Goal: Book appointment/travel/reservation

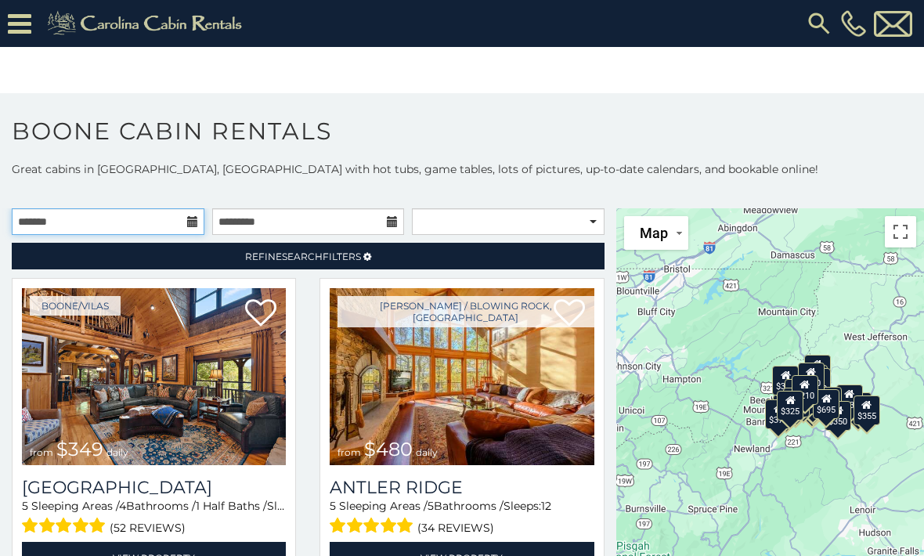
click at [35, 222] on input "text" at bounding box center [108, 221] width 193 height 27
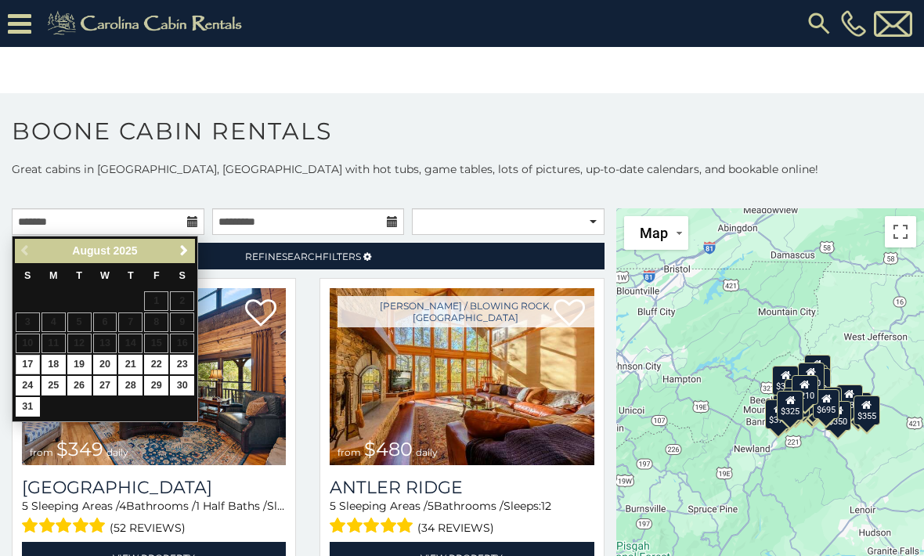
click at [183, 249] on span "Next" at bounding box center [184, 250] width 13 height 13
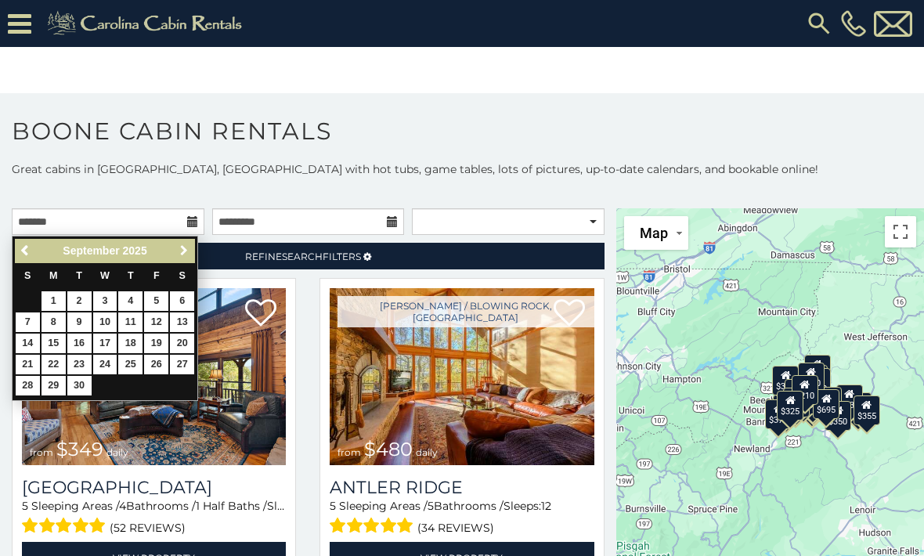
click at [189, 247] on span "Next" at bounding box center [184, 250] width 13 height 13
click at [190, 252] on link "Next" at bounding box center [184, 251] width 20 height 20
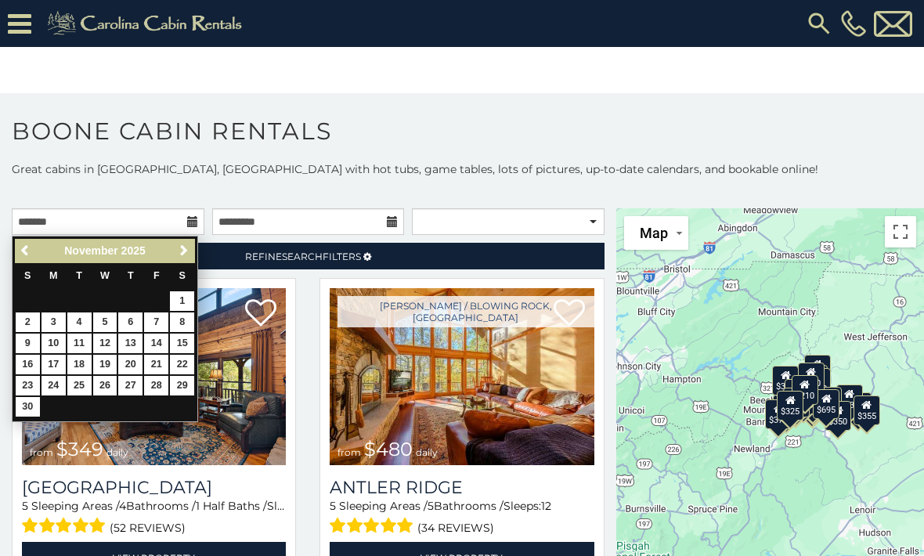
click at [183, 254] on span "Next" at bounding box center [184, 250] width 13 height 13
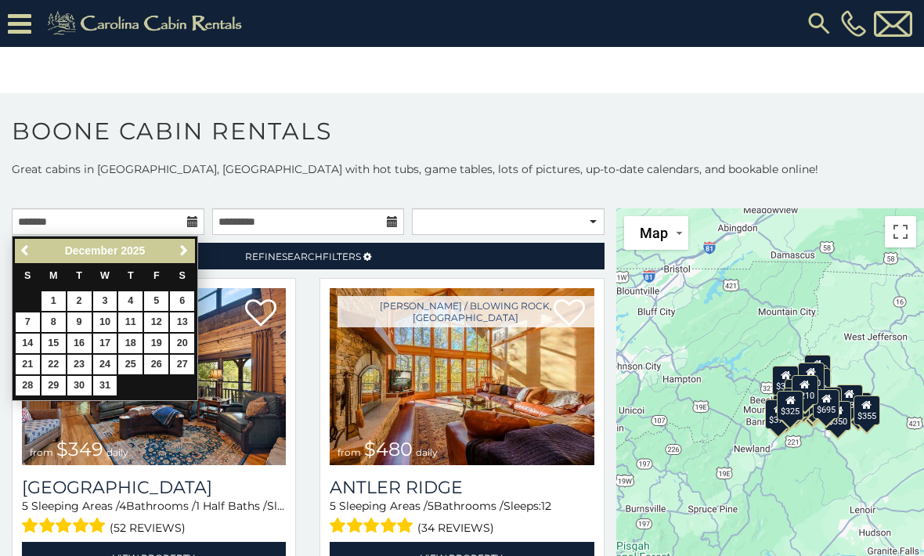
click at [82, 361] on link "23" at bounding box center [79, 365] width 24 height 20
type input "**********"
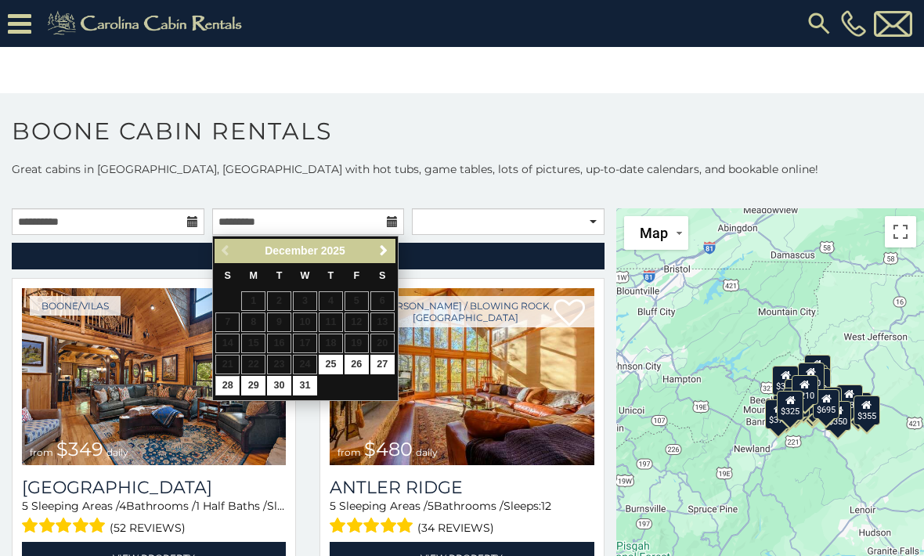
click at [223, 385] on link "28" at bounding box center [227, 386] width 24 height 20
type input "**********"
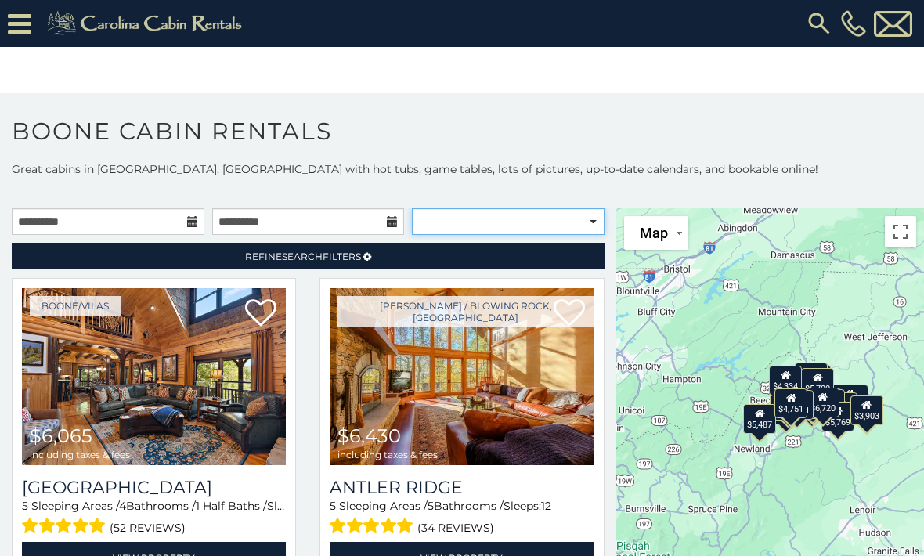
click at [593, 222] on select "**********" at bounding box center [508, 221] width 193 height 27
select select "*********"
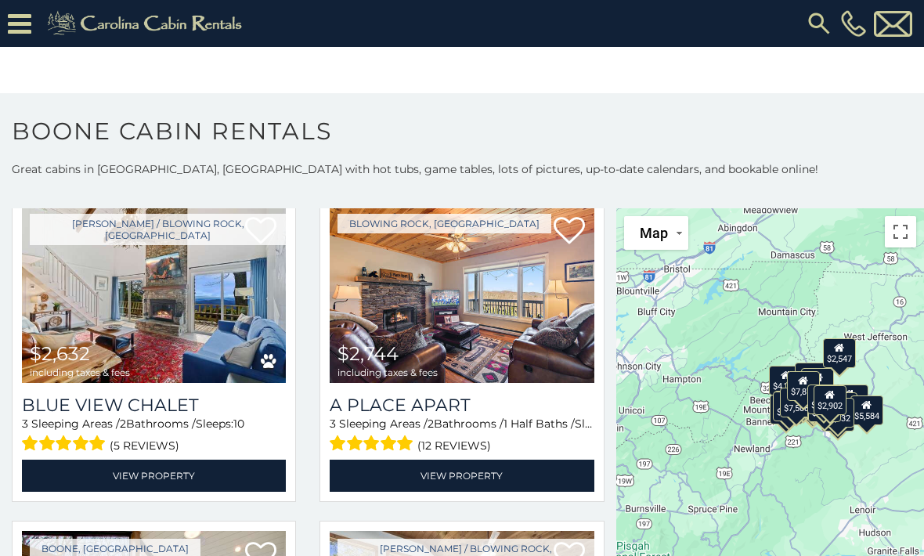
scroll to position [4331, 0]
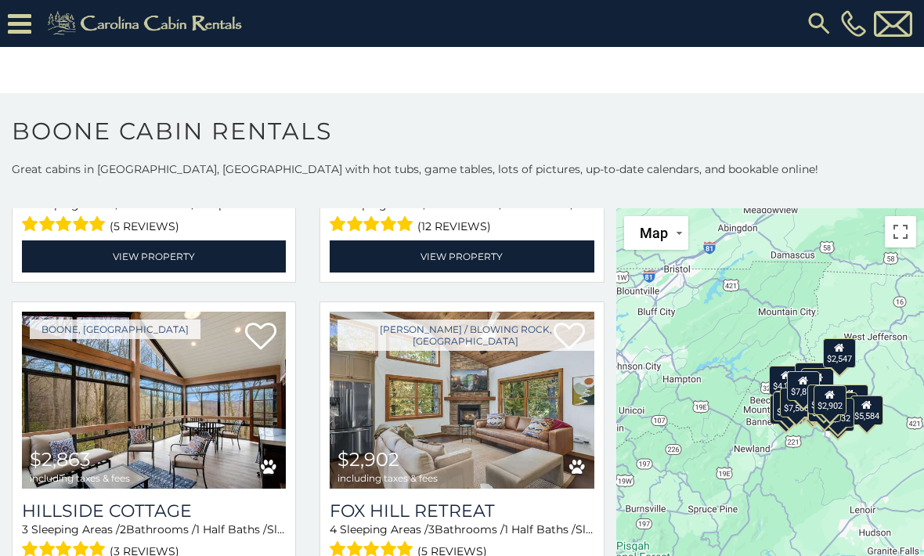
scroll to position [4537, 0]
click at [88, 422] on img at bounding box center [154, 400] width 264 height 177
click at [96, 399] on img at bounding box center [154, 400] width 264 height 177
click at [99, 389] on img at bounding box center [154, 400] width 264 height 177
click at [95, 465] on div "$2,863 including taxes & fees" at bounding box center [80, 466] width 100 height 34
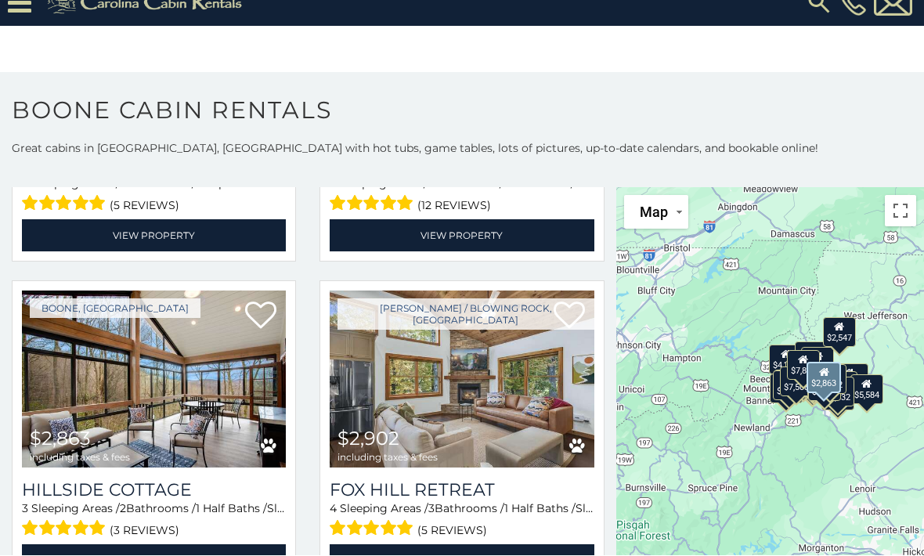
scroll to position [26, 0]
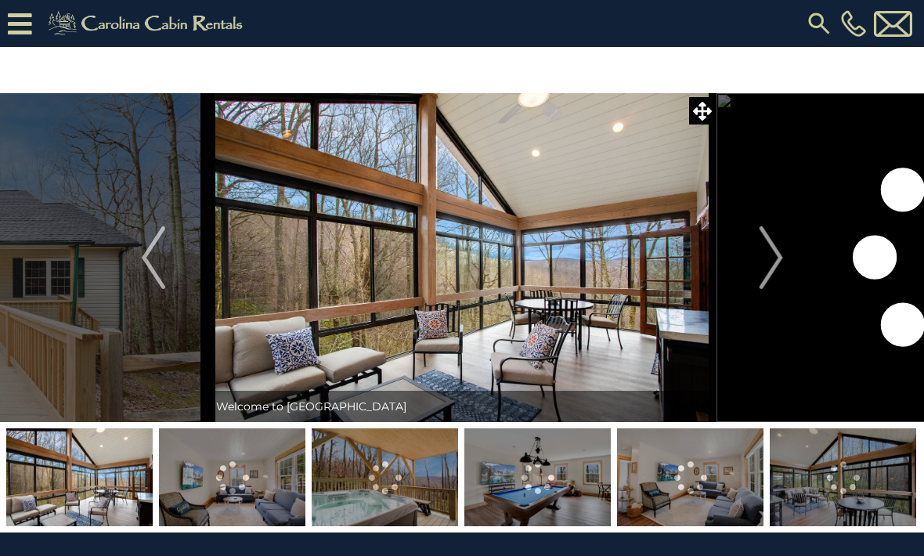
click at [774, 266] on img "Next" at bounding box center [770, 257] width 23 height 63
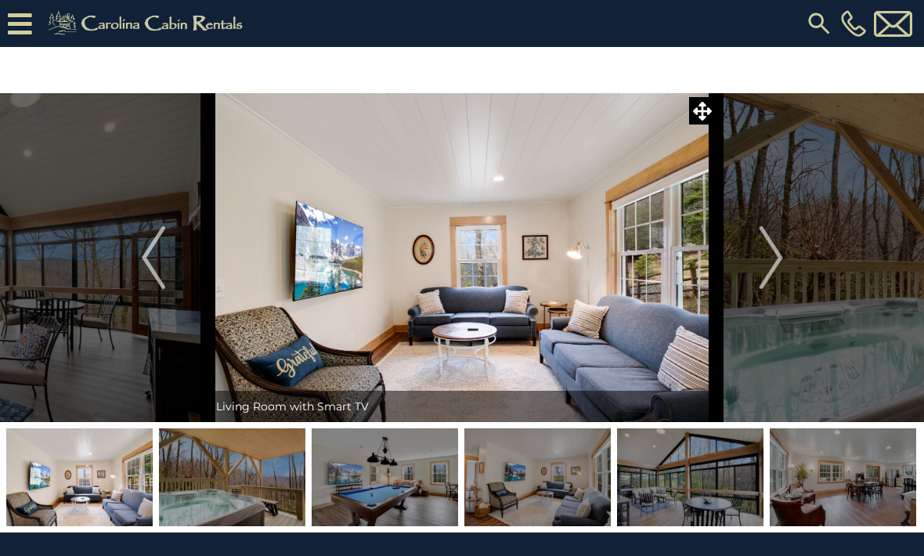
click at [769, 259] on img "Next" at bounding box center [770, 257] width 23 height 63
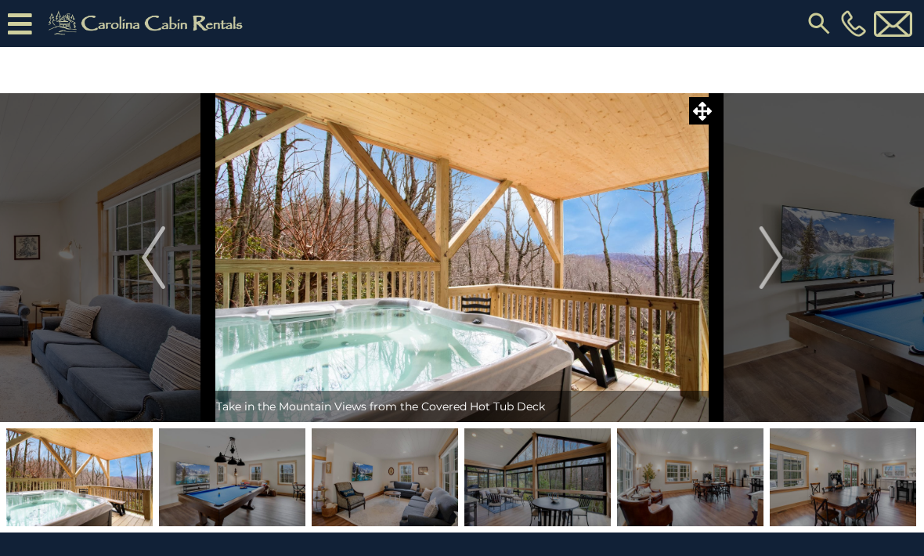
click at [770, 262] on img "Next" at bounding box center [770, 257] width 23 height 63
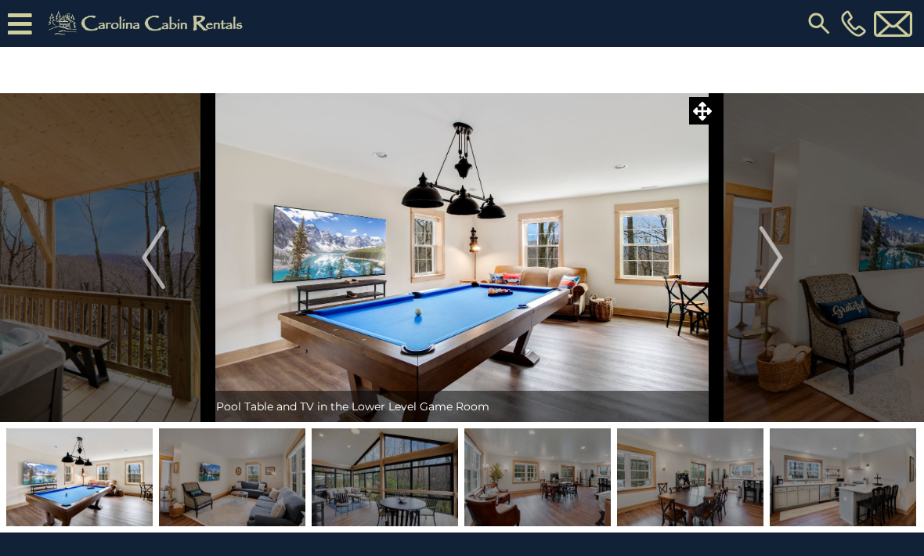
click at [775, 259] on img "Next" at bounding box center [770, 257] width 23 height 63
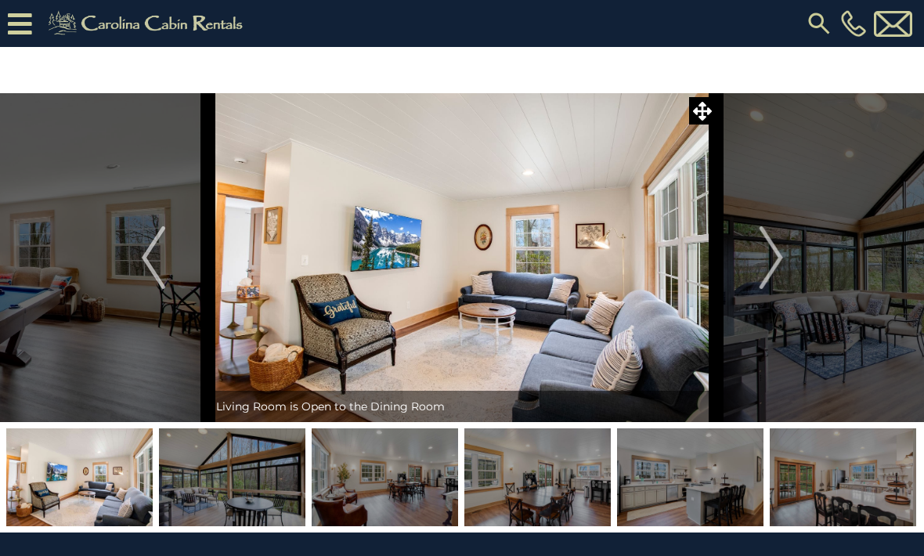
click at [779, 260] on img "Next" at bounding box center [770, 257] width 23 height 63
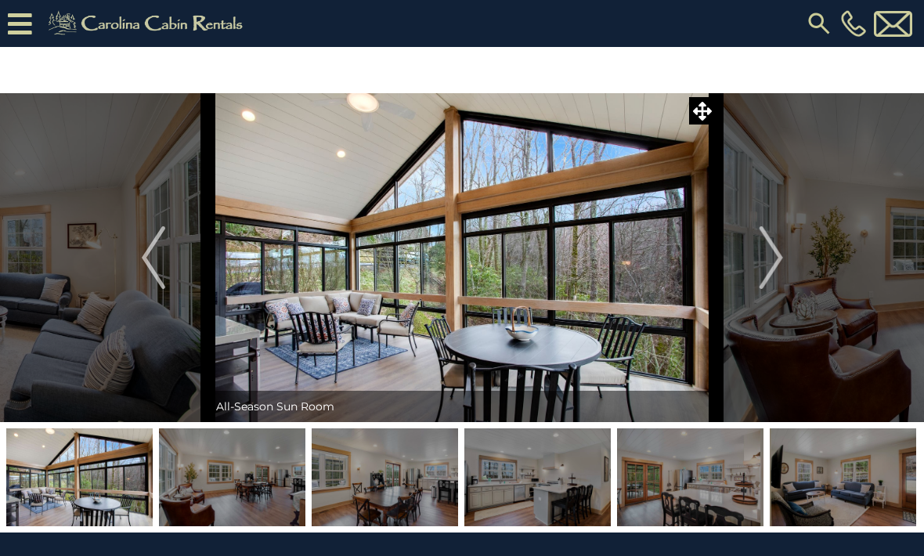
click at [774, 264] on img "Next" at bounding box center [770, 257] width 23 height 63
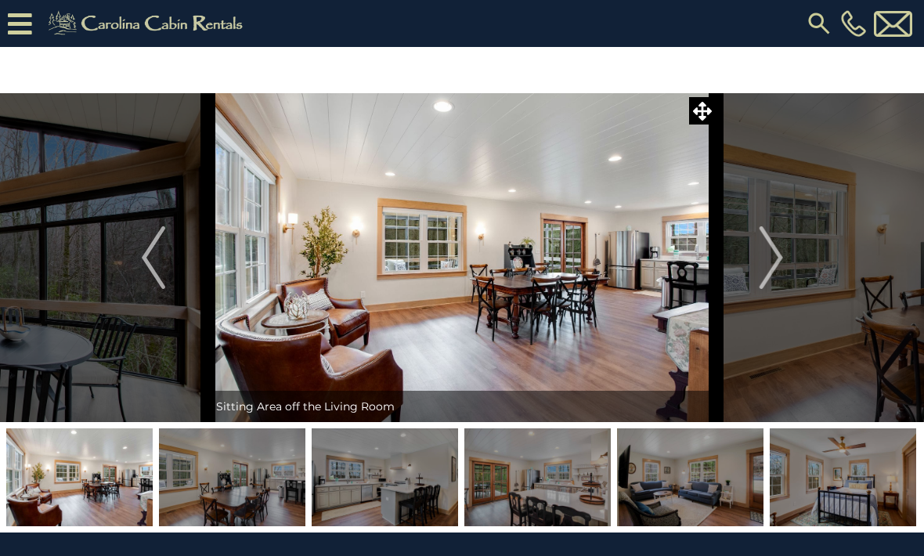
click at [774, 258] on img "Next" at bounding box center [770, 257] width 23 height 63
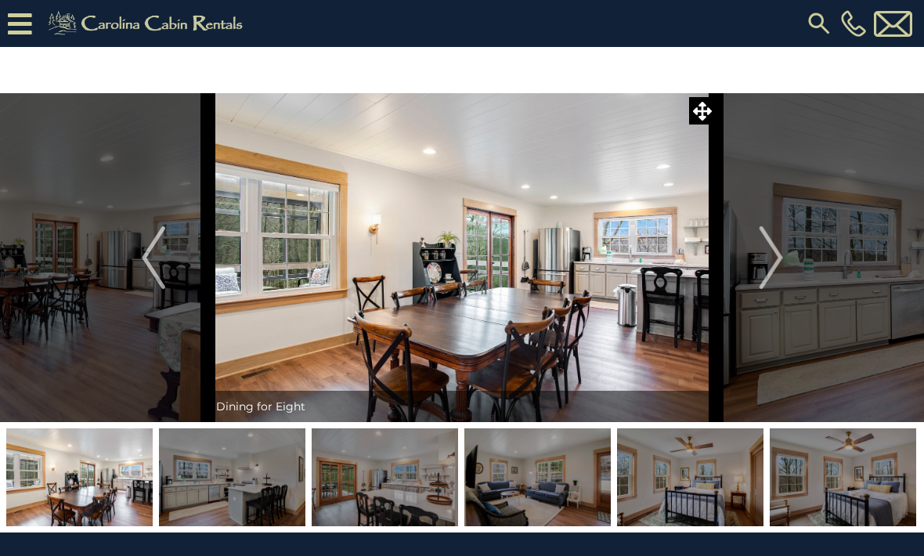
click at [777, 255] on img "Next" at bounding box center [770, 257] width 23 height 63
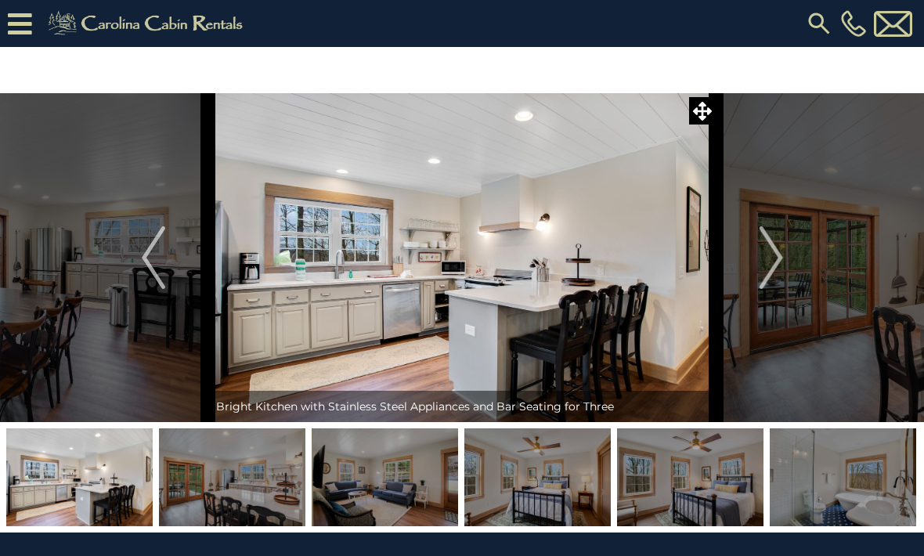
click at [768, 257] on img "Next" at bounding box center [770, 257] width 23 height 63
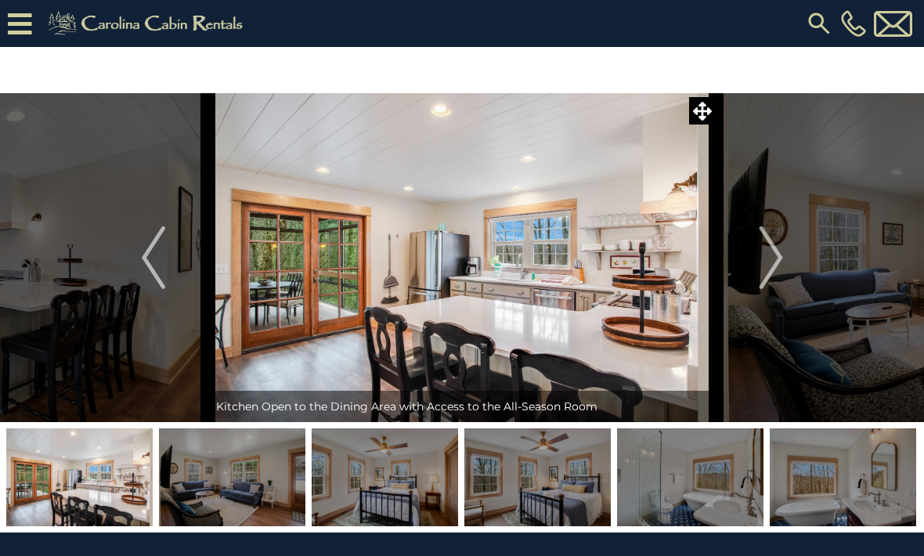
click at [773, 254] on img "Next" at bounding box center [770, 257] width 23 height 63
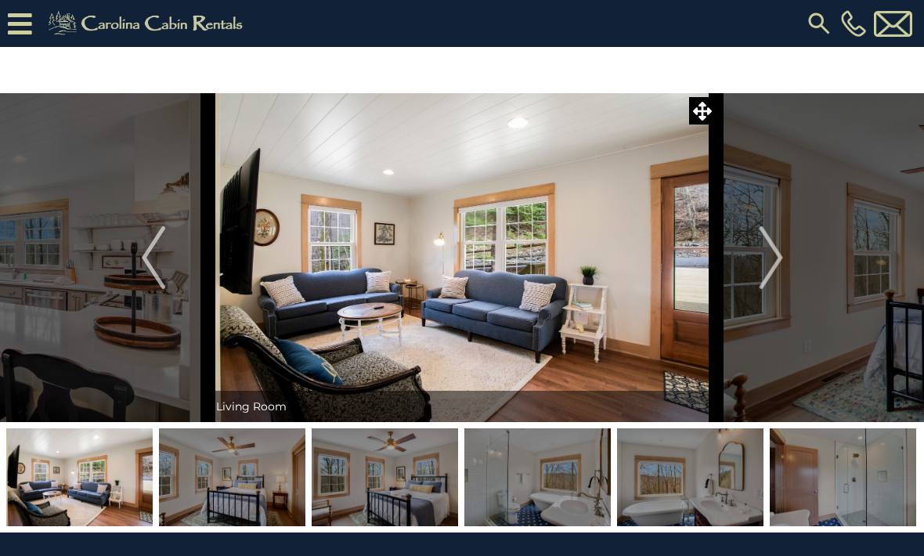
click at [774, 262] on img "Next" at bounding box center [770, 257] width 23 height 63
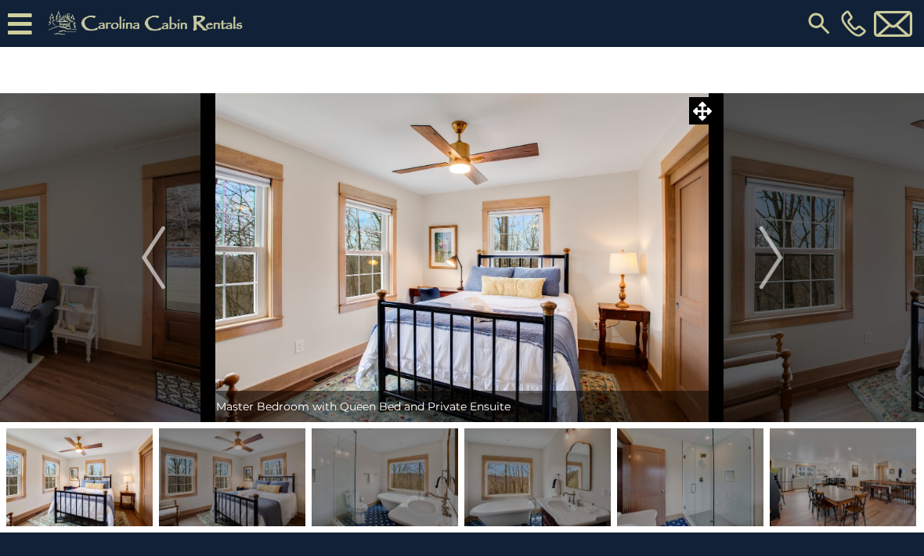
click at [772, 262] on img "Next" at bounding box center [770, 257] width 23 height 63
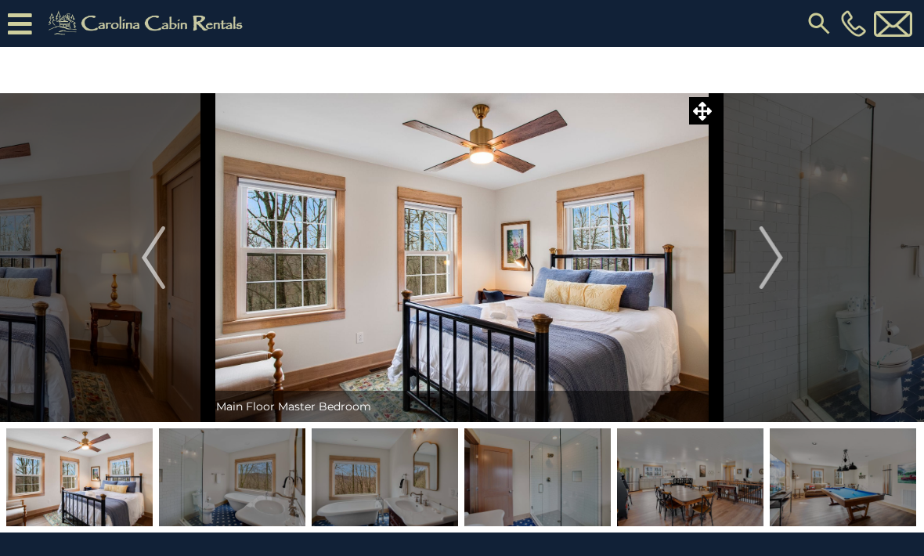
click at [767, 265] on img "Next" at bounding box center [770, 257] width 23 height 63
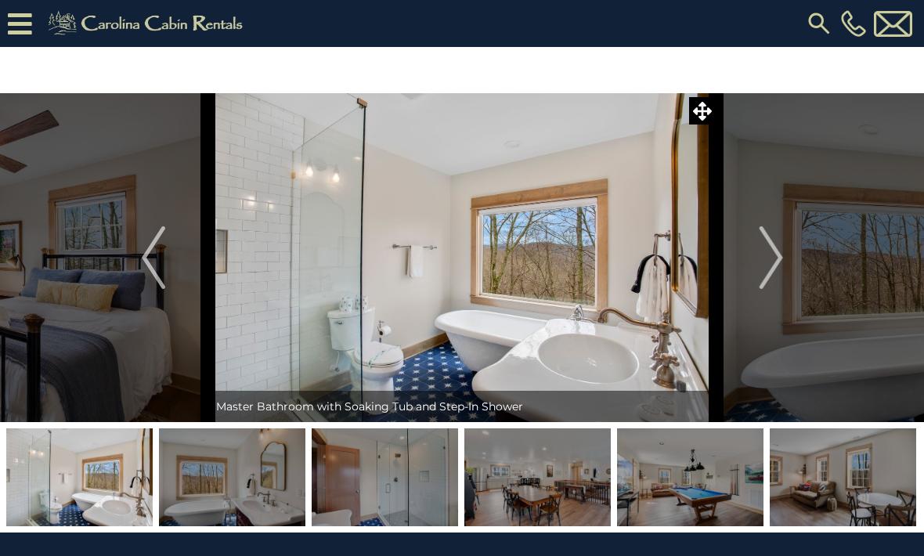
click at [770, 272] on img "Next" at bounding box center [770, 257] width 23 height 63
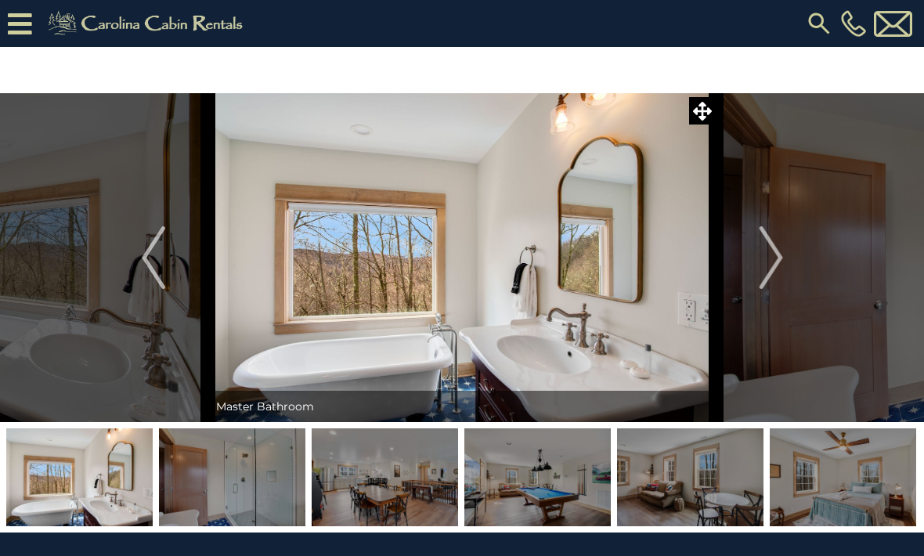
click at [763, 269] on img "Next" at bounding box center [770, 257] width 23 height 63
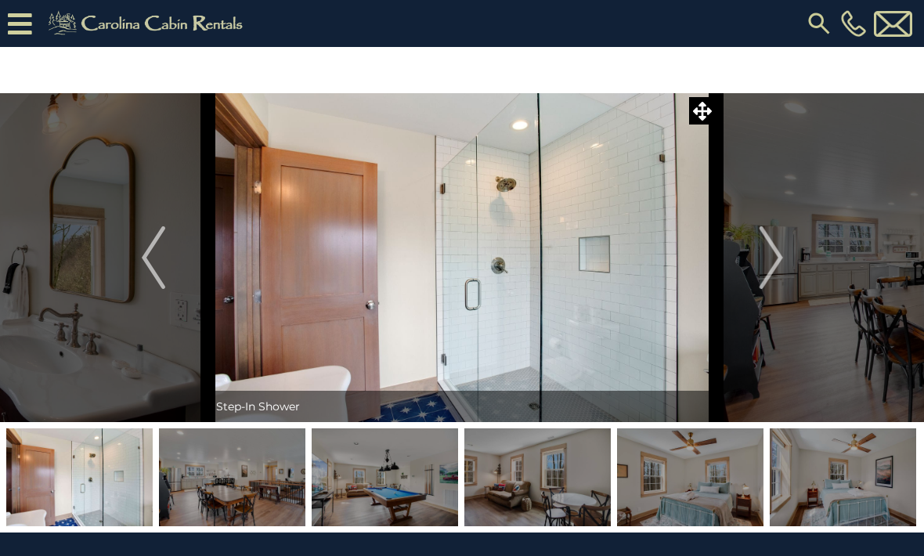
click at [771, 269] on img "Next" at bounding box center [770, 257] width 23 height 63
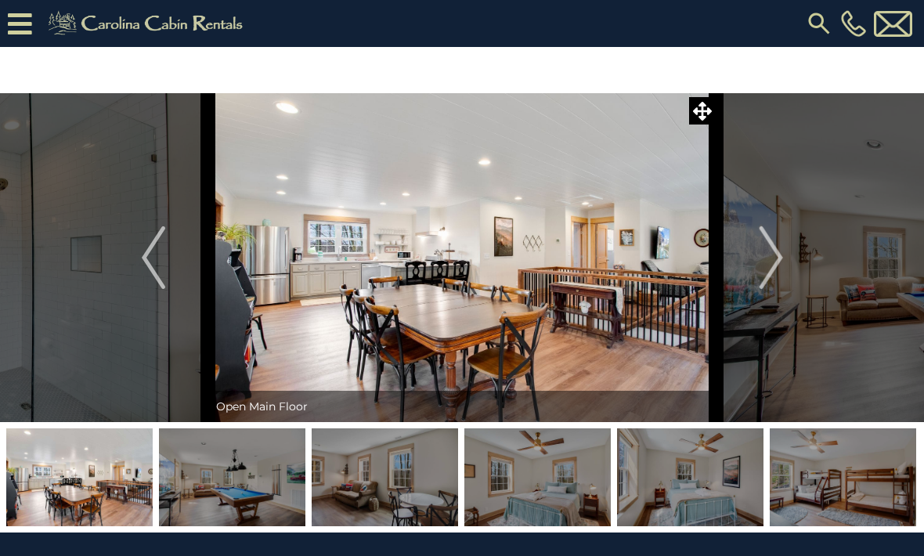
click at [774, 264] on img "Next" at bounding box center [770, 257] width 23 height 63
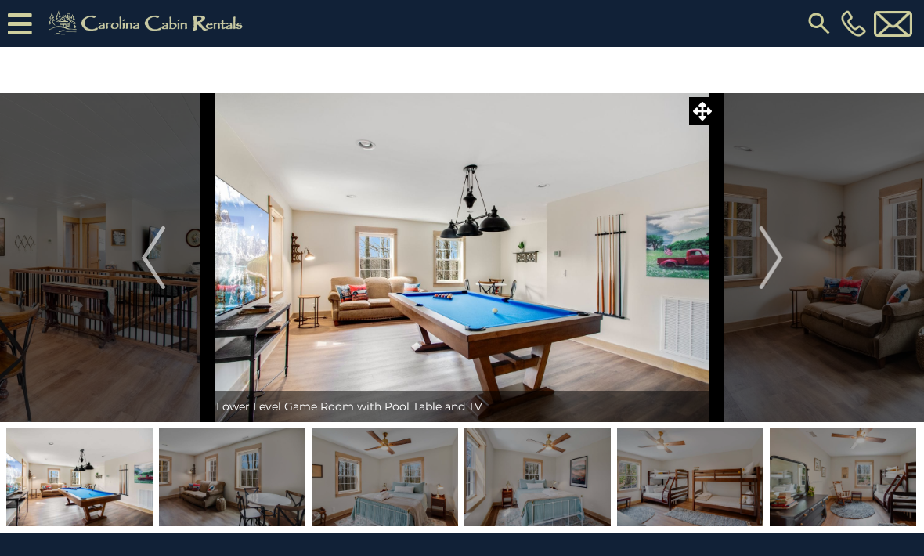
click at [774, 267] on img "Next" at bounding box center [770, 257] width 23 height 63
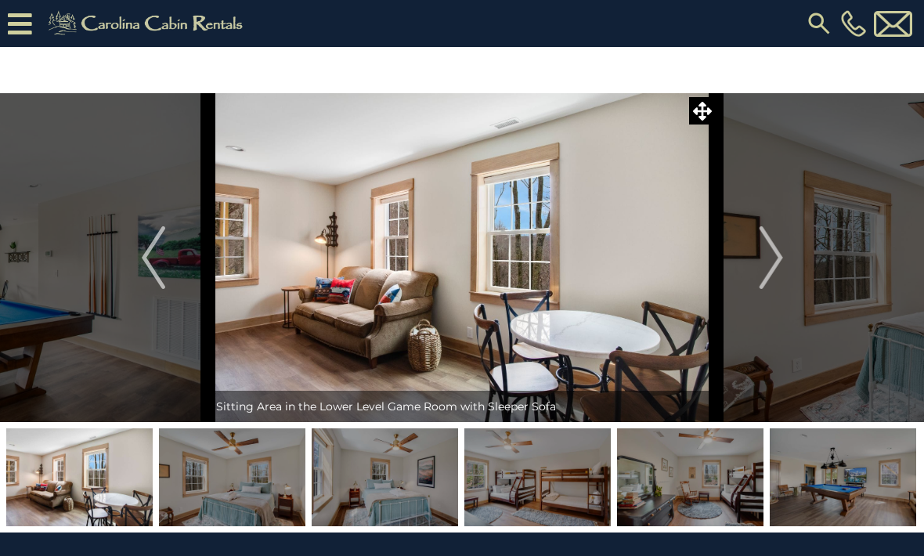
click at [771, 265] on img "Next" at bounding box center [770, 257] width 23 height 63
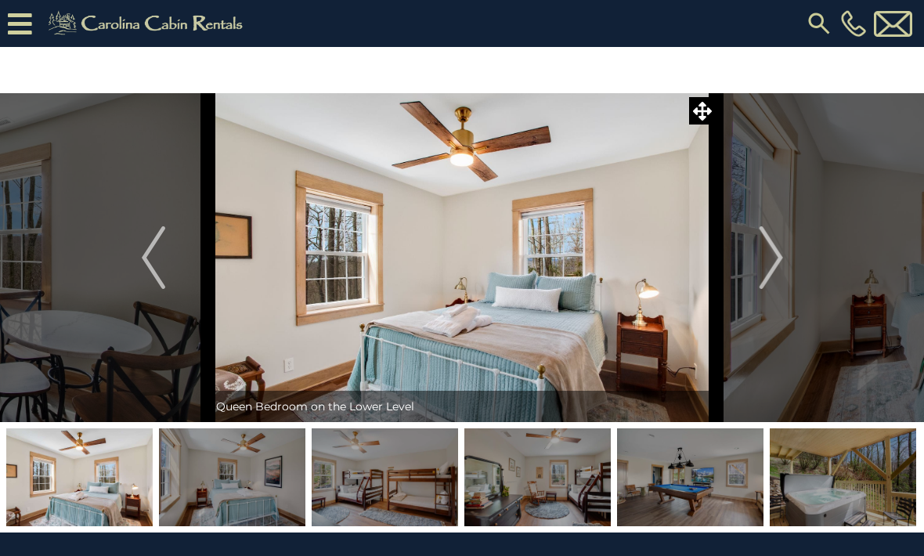
click at [771, 271] on img "Next" at bounding box center [770, 257] width 23 height 63
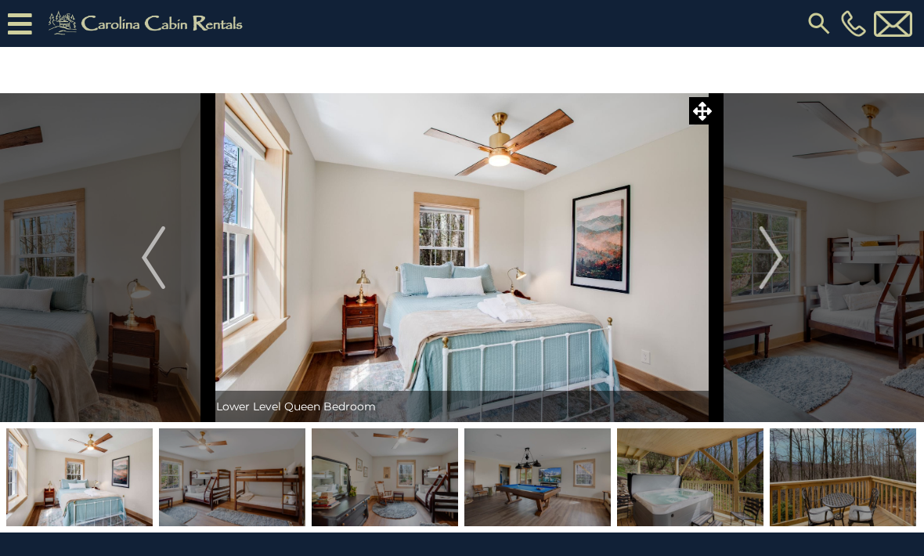
click at [772, 256] on img "Next" at bounding box center [770, 257] width 23 height 63
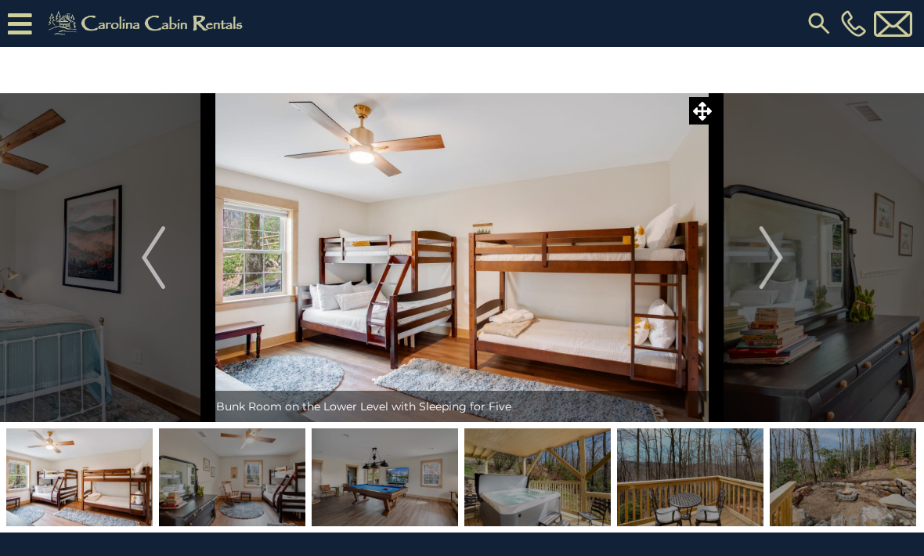
click at [758, 265] on button "Next" at bounding box center [771, 257] width 110 height 329
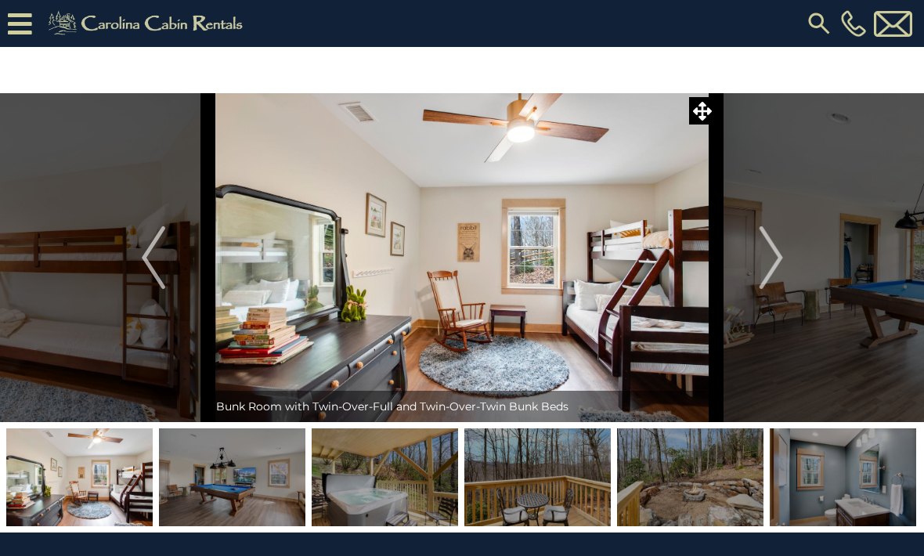
click at [770, 265] on img "Next" at bounding box center [770, 257] width 23 height 63
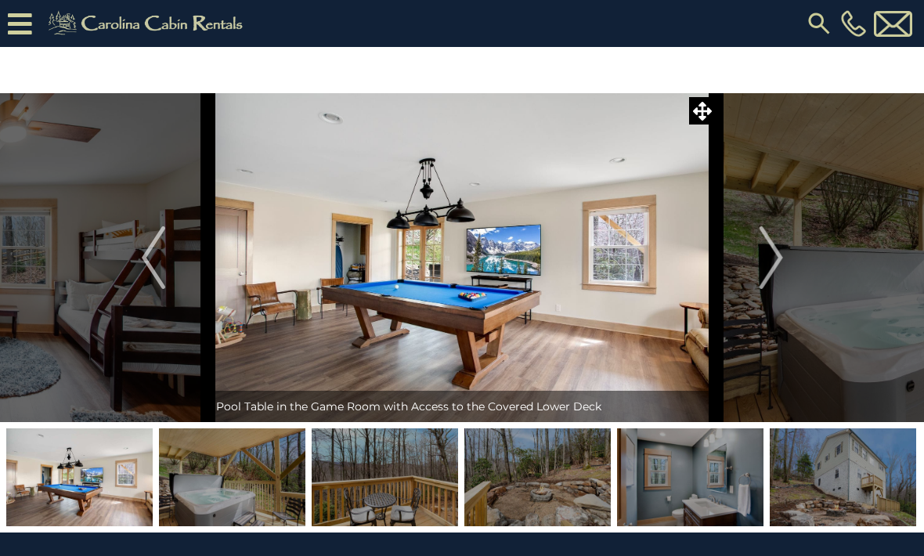
click at [775, 263] on img "Next" at bounding box center [770, 257] width 23 height 63
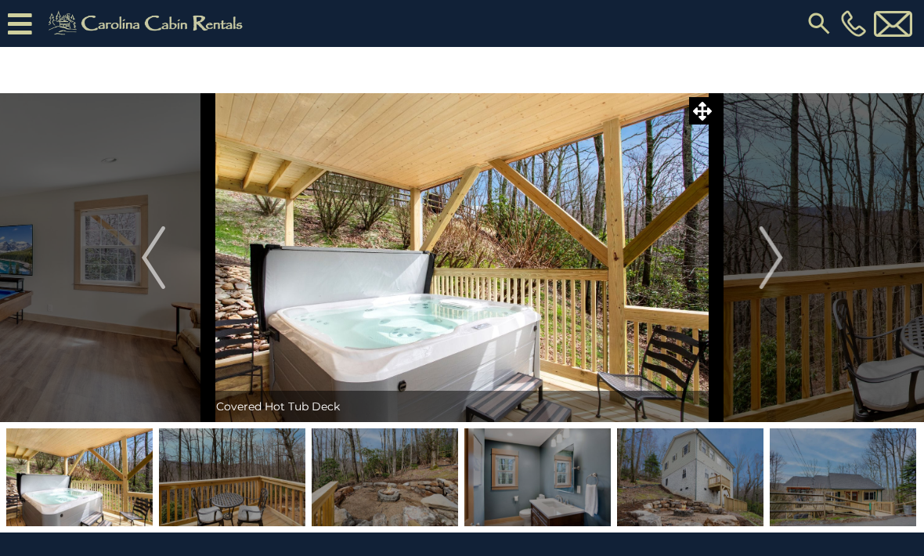
click at [766, 268] on img "Next" at bounding box center [770, 257] width 23 height 63
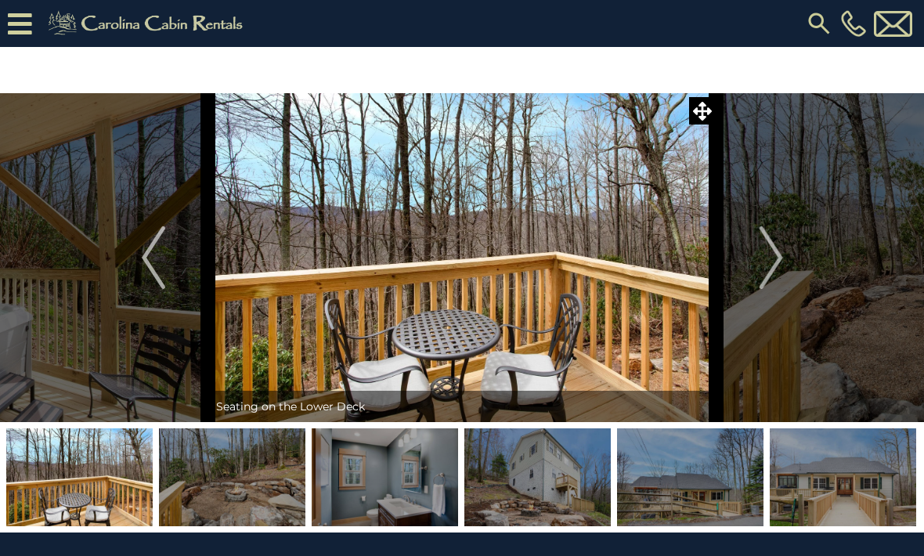
click at [773, 259] on img "Next" at bounding box center [770, 257] width 23 height 63
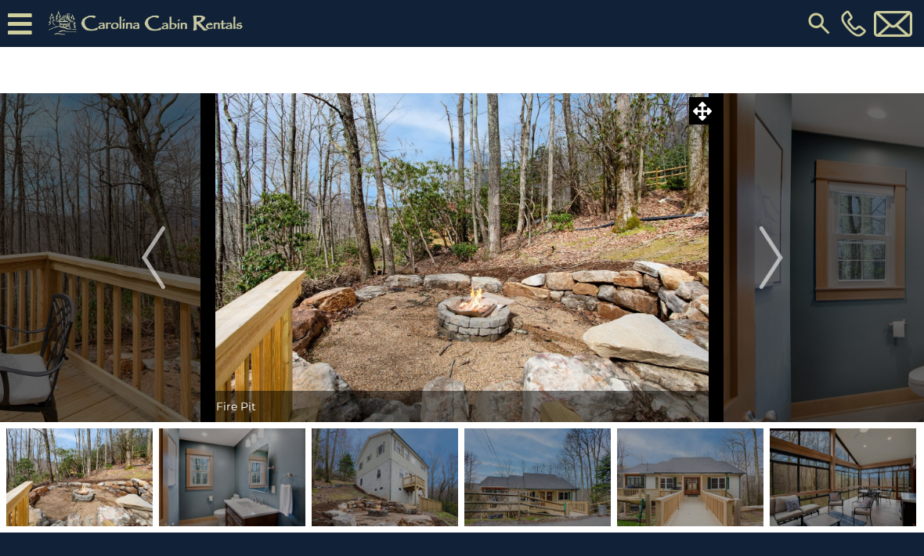
click at [774, 267] on img "Next" at bounding box center [770, 257] width 23 height 63
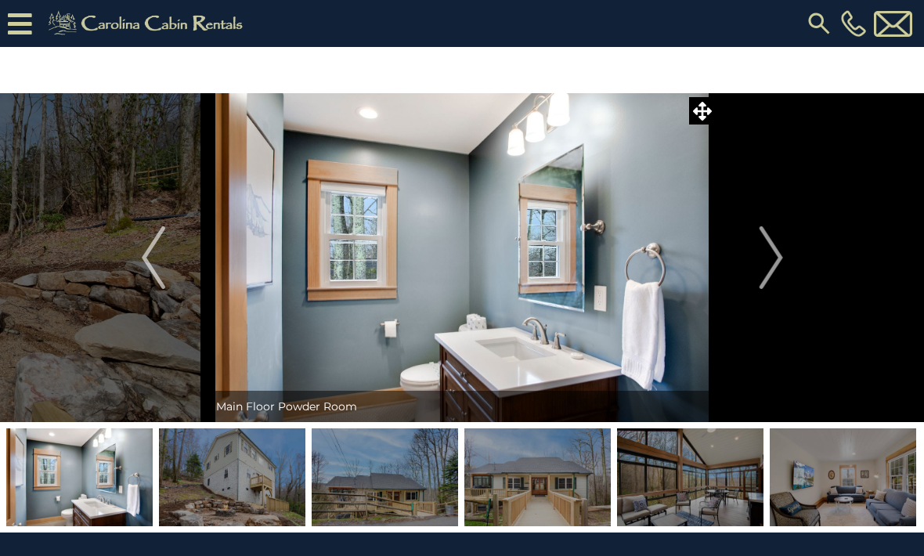
click at [760, 268] on img "Next" at bounding box center [770, 257] width 23 height 63
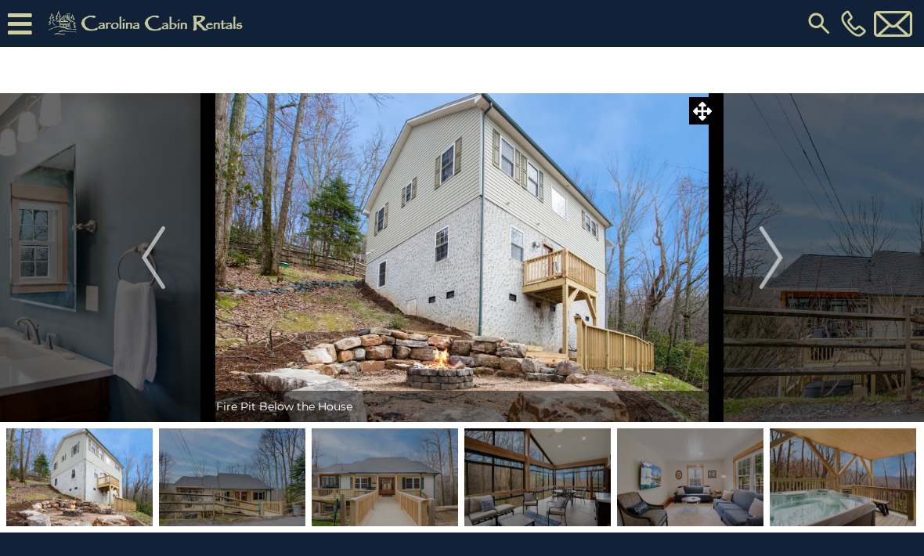
click at [768, 264] on img "Next" at bounding box center [770, 257] width 23 height 63
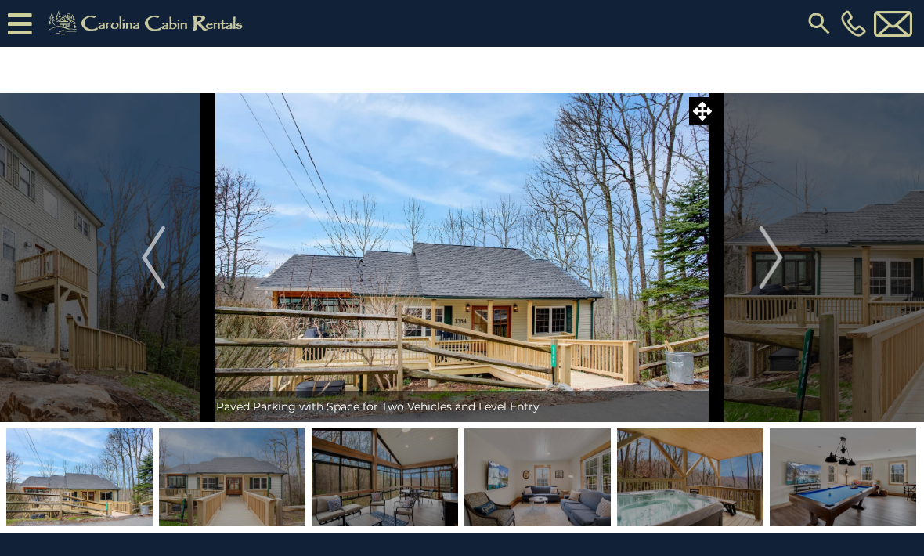
click at [769, 261] on img "Next" at bounding box center [770, 257] width 23 height 63
